Goal: Task Accomplishment & Management: Use online tool/utility

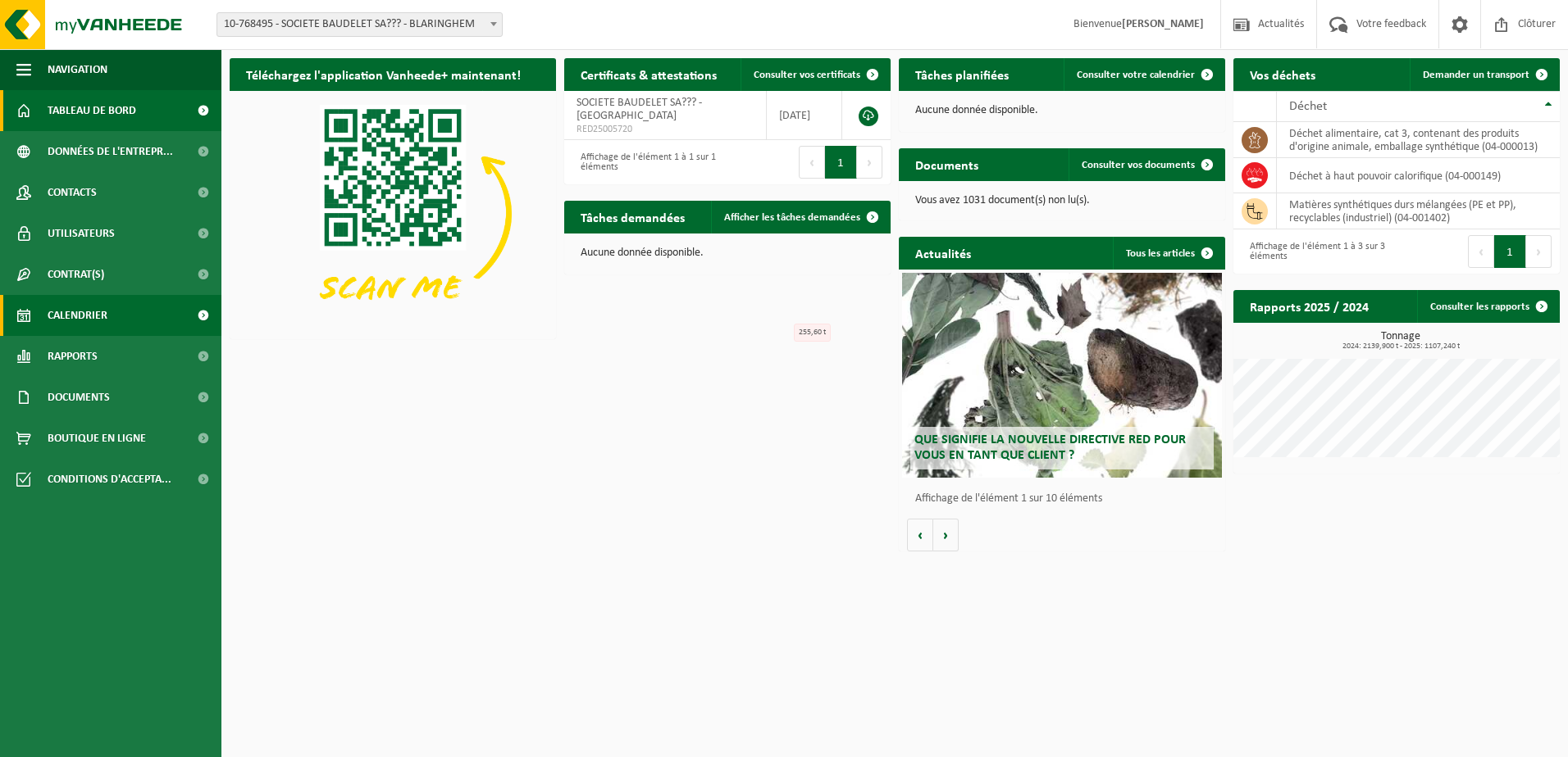
click at [87, 312] on span "Calendrier" at bounding box center [77, 316] width 60 height 41
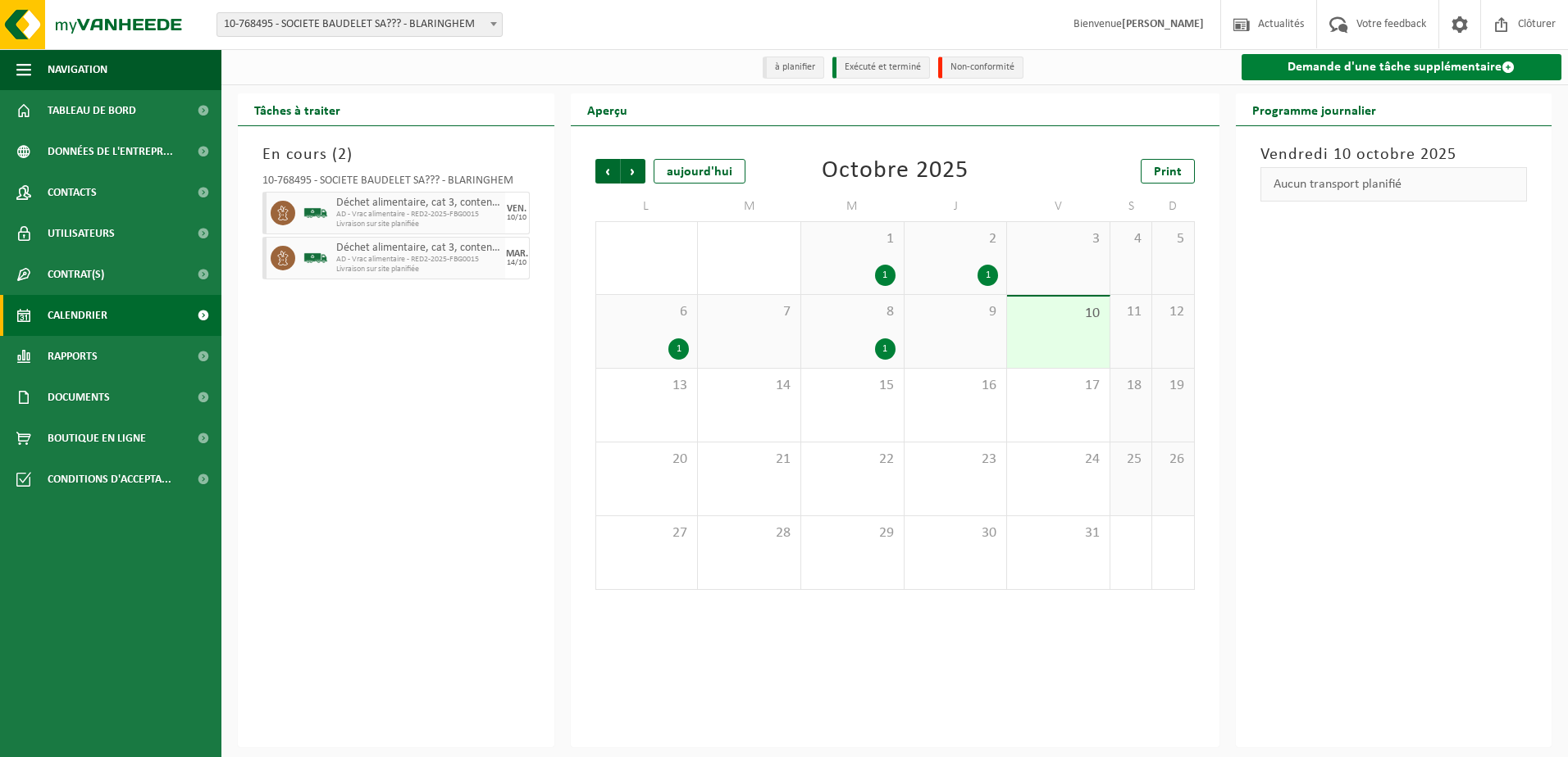
click at [1326, 68] on link "Demande d'une tâche supplémentaire" at bounding box center [1401, 67] width 320 height 26
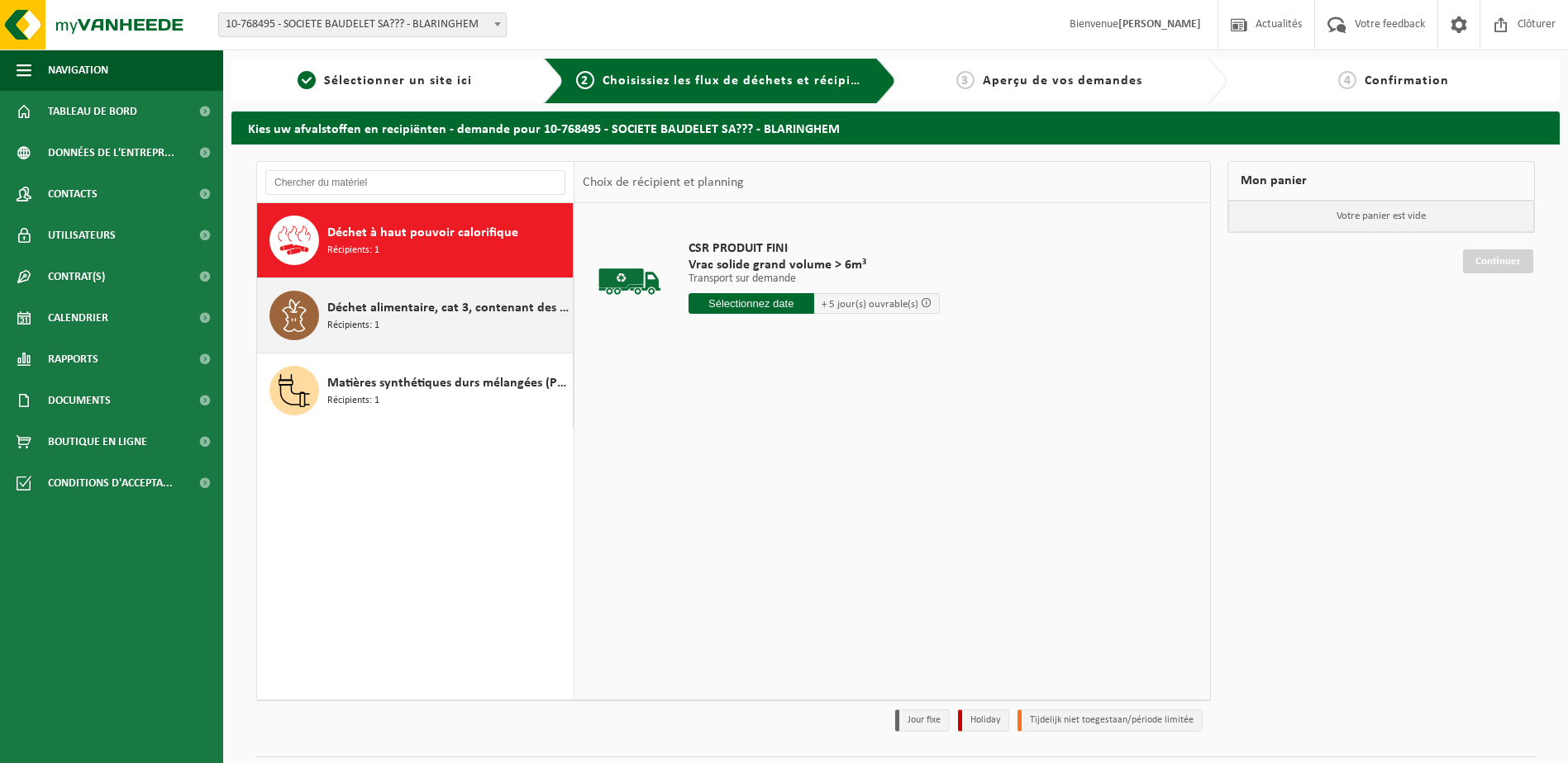
click at [378, 307] on span "Déchet alimentaire, cat 3, contenant des produits d'origine animale, emballage …" at bounding box center [448, 308] width 241 height 20
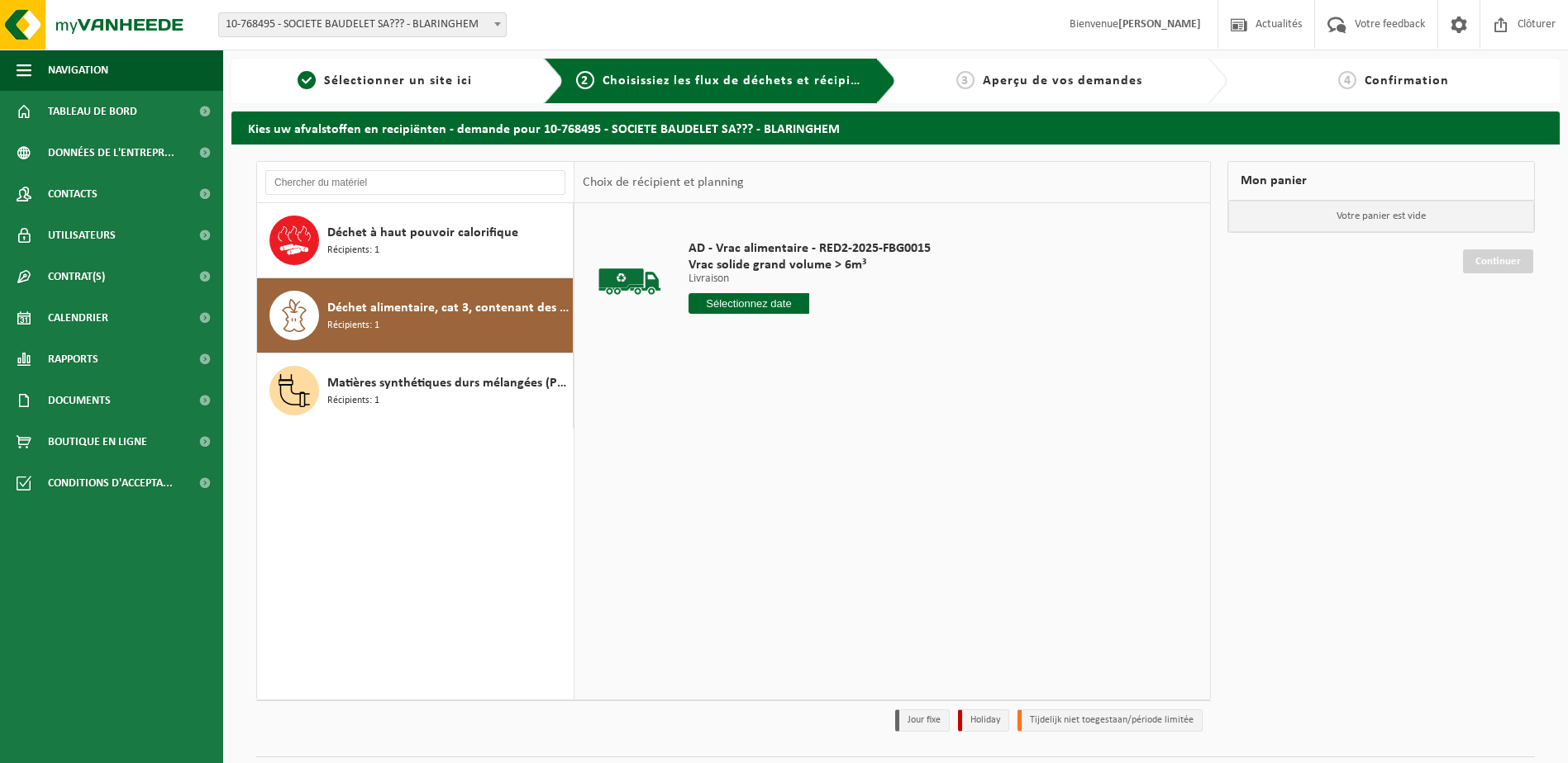
click at [735, 302] on input "text" at bounding box center [749, 303] width 121 height 21
click at [761, 450] on div "15" at bounding box center [762, 449] width 29 height 26
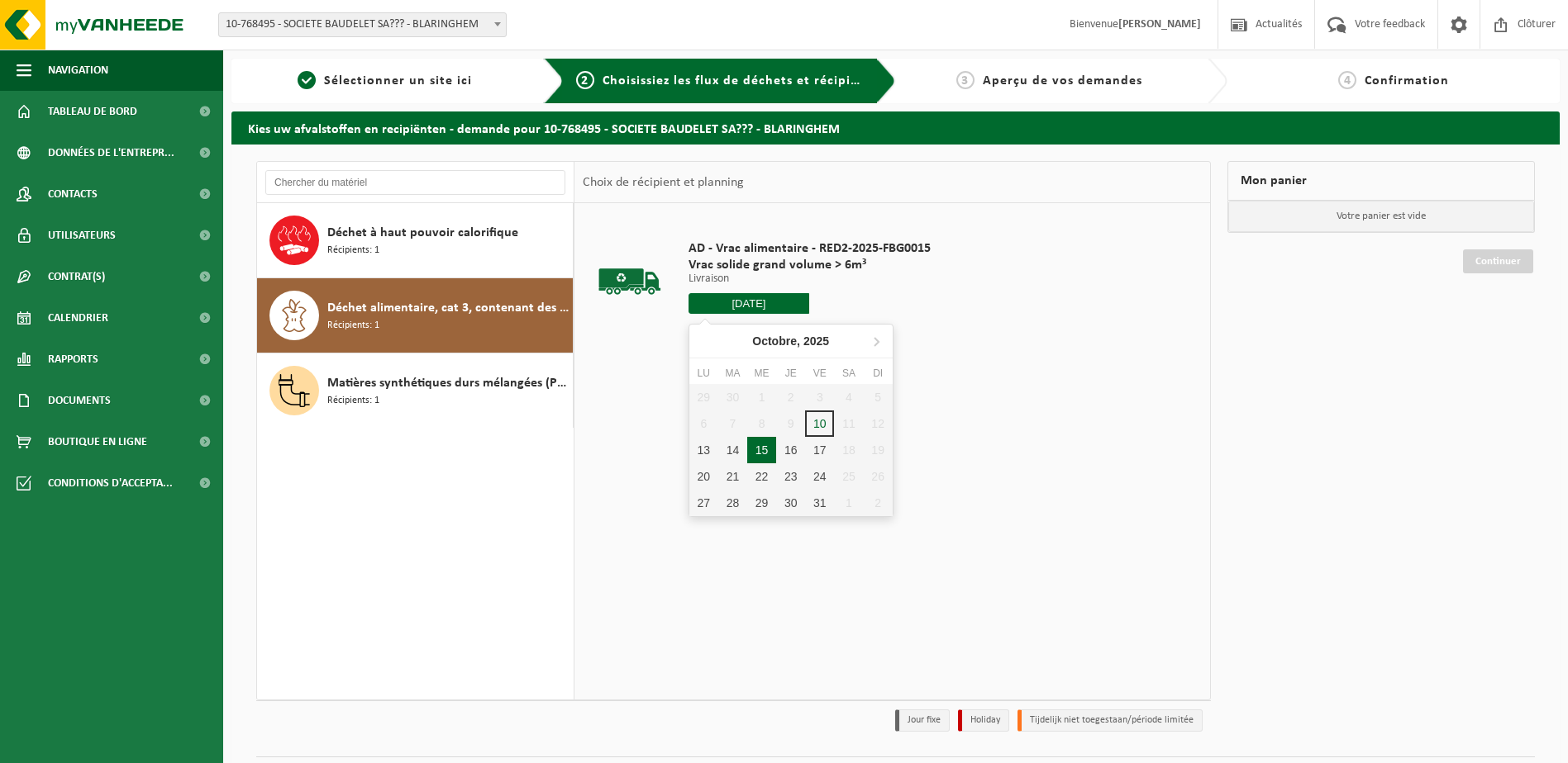
type input "à partir de 2025-10-15"
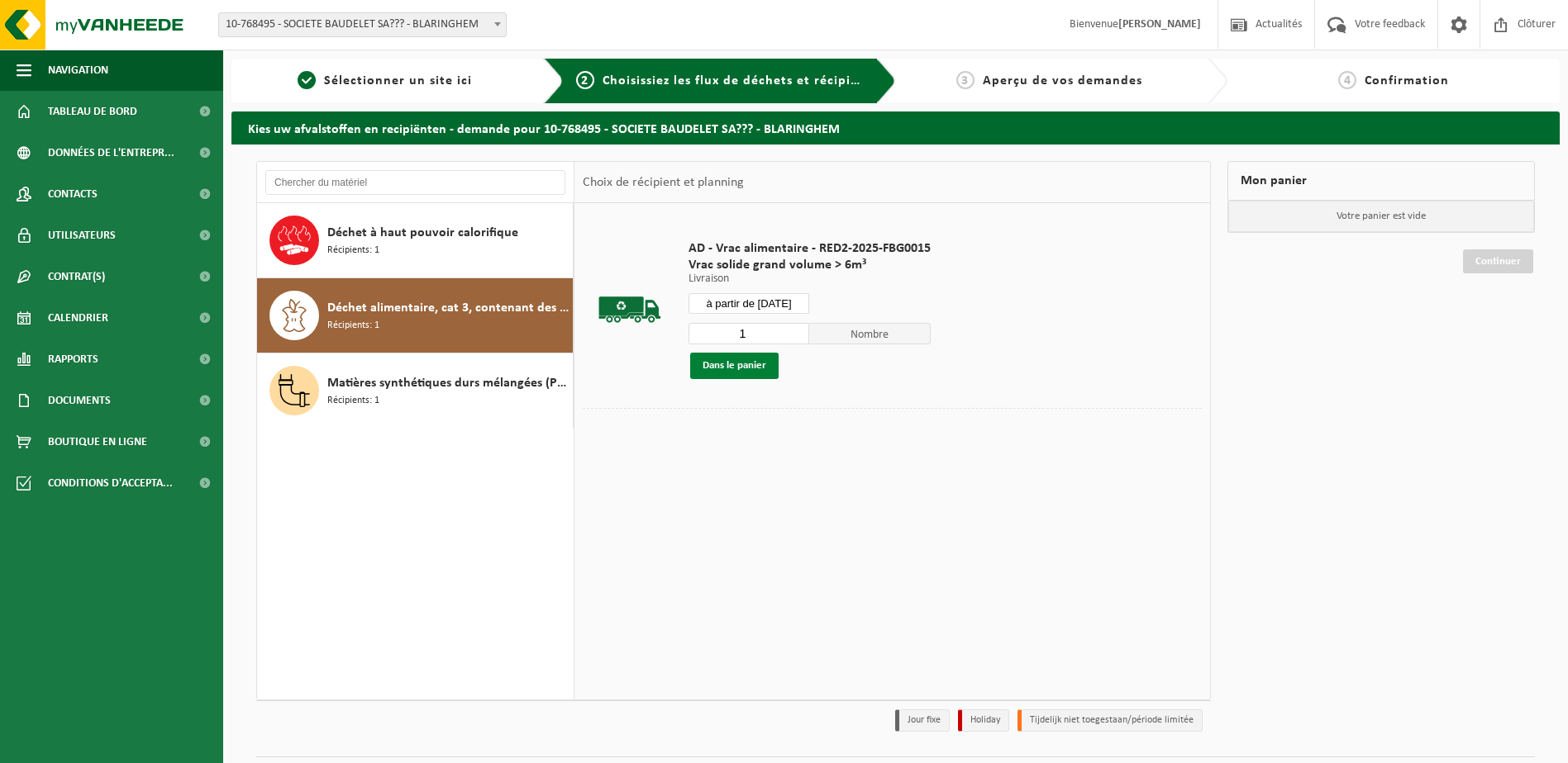
click at [739, 363] on button "Dans le panier" at bounding box center [735, 366] width 88 height 26
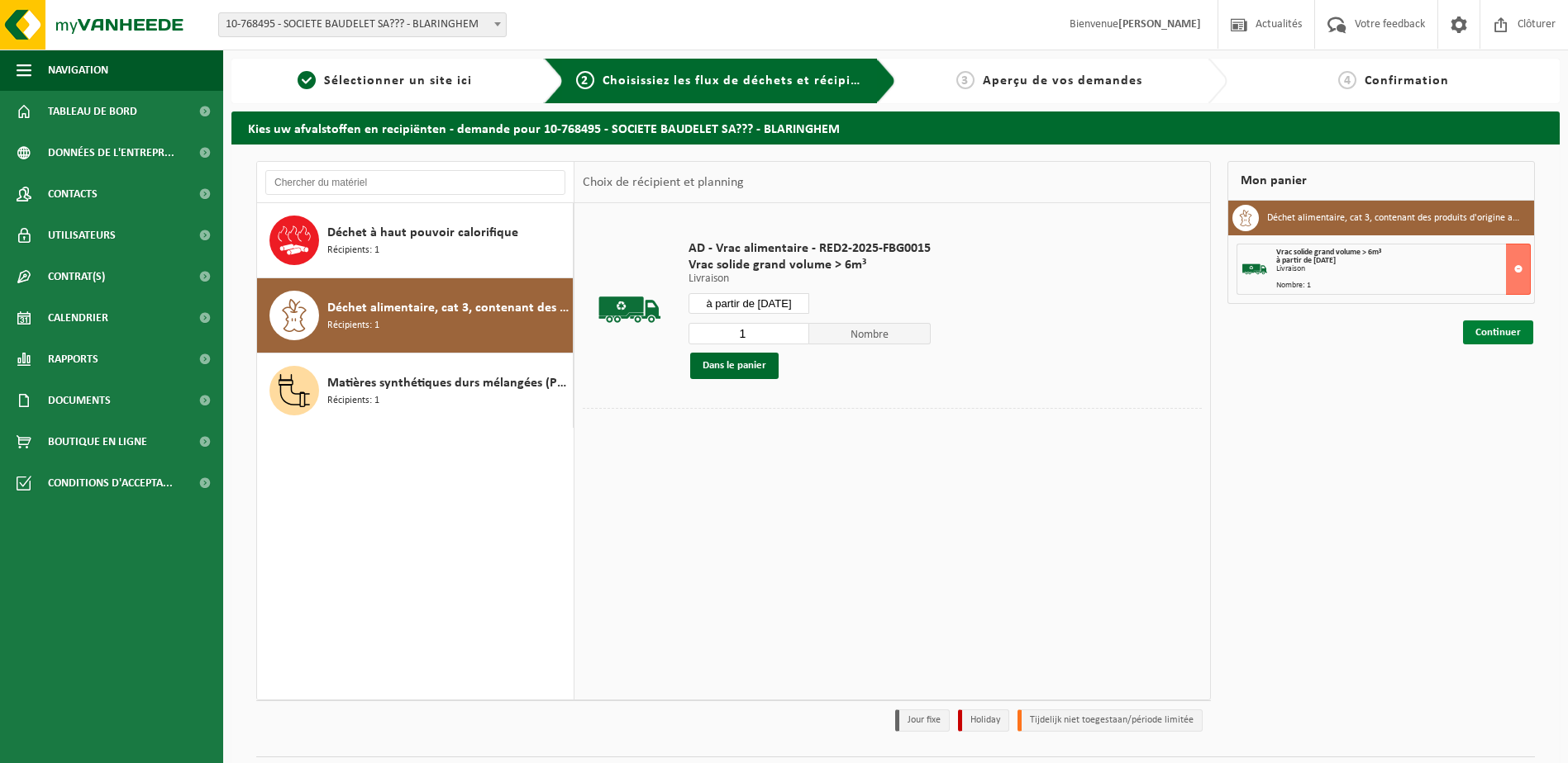
click at [1485, 336] on link "Continuer" at bounding box center [1498, 333] width 70 height 24
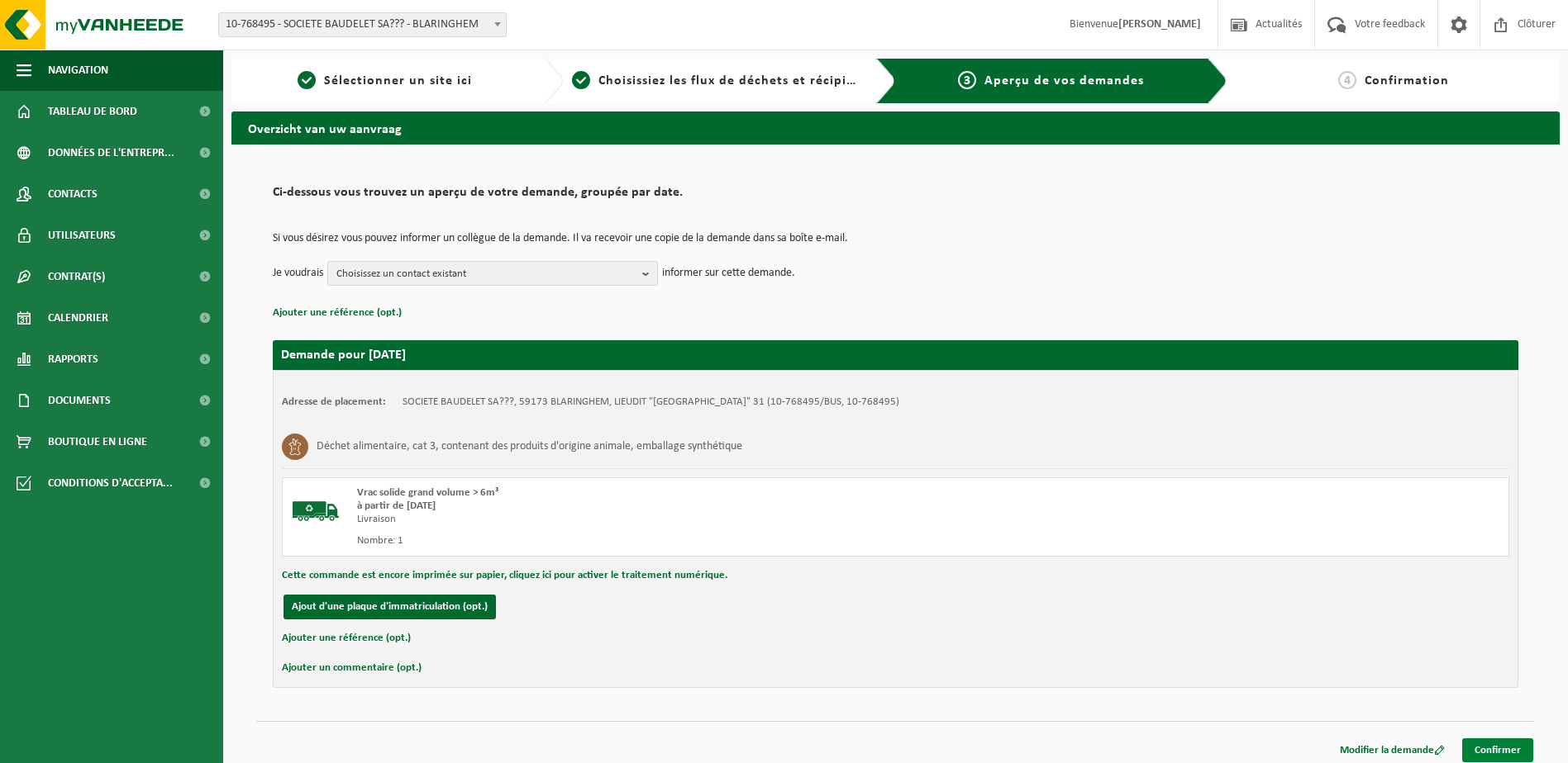
click at [1494, 750] on link "Confirmer" at bounding box center [1497, 750] width 71 height 24
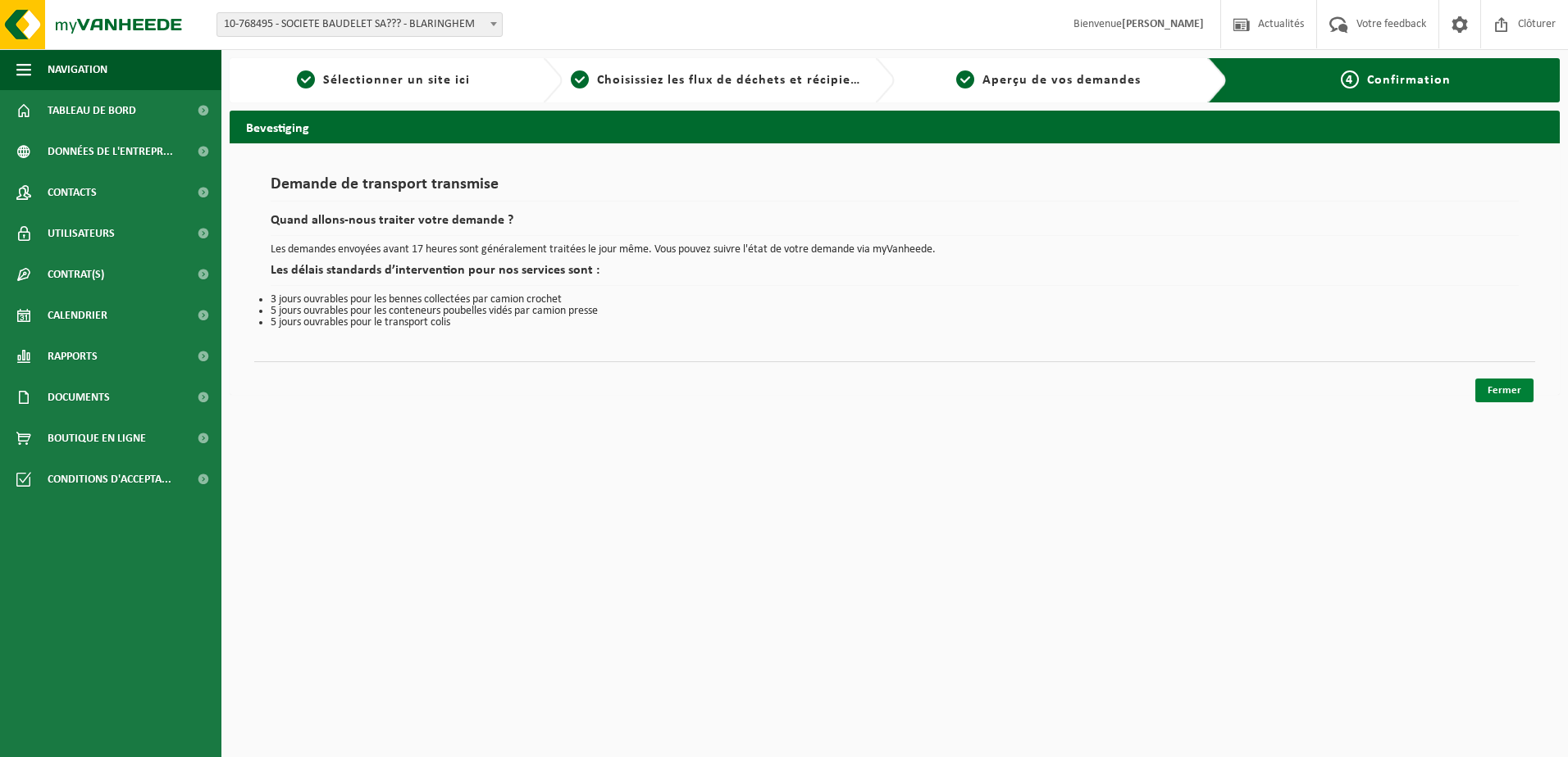
click at [1513, 388] on link "Fermer" at bounding box center [1504, 391] width 58 height 24
